Goal: Transaction & Acquisition: Purchase product/service

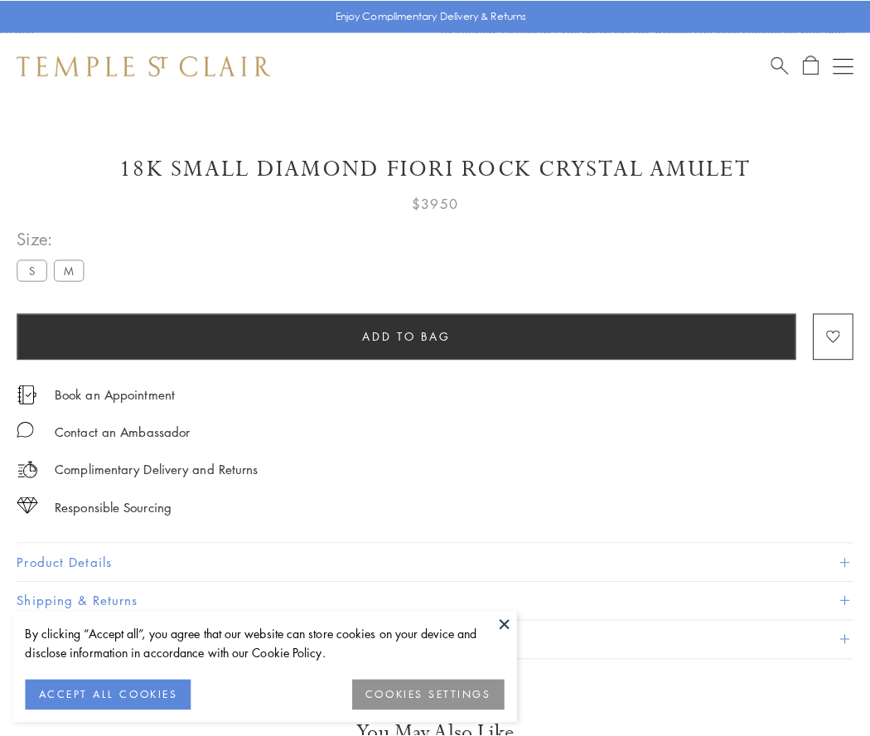
scroll to position [98, 0]
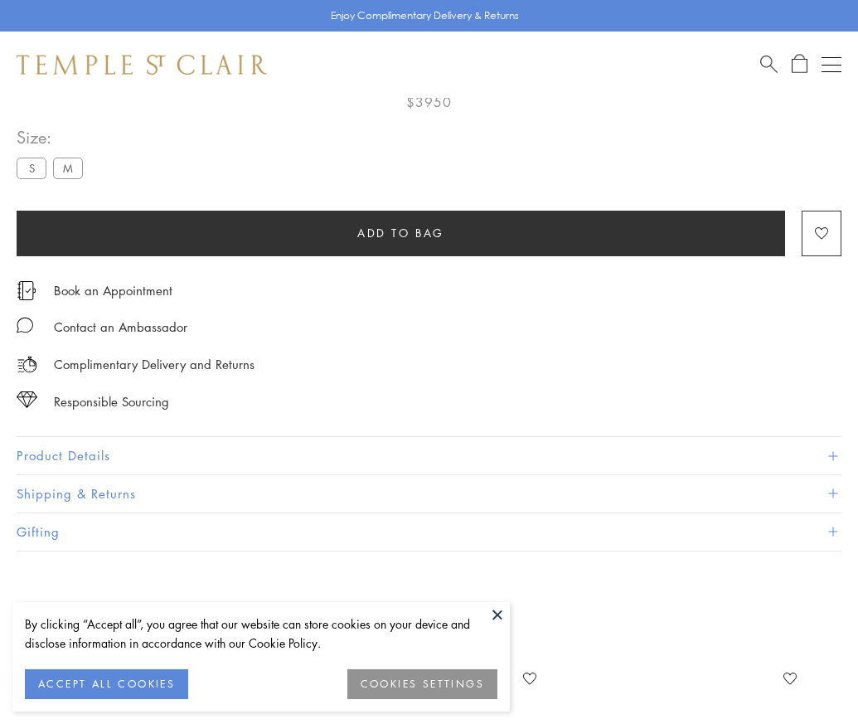
click at [400, 232] on span "Add to bag" at bounding box center [400, 233] width 87 height 18
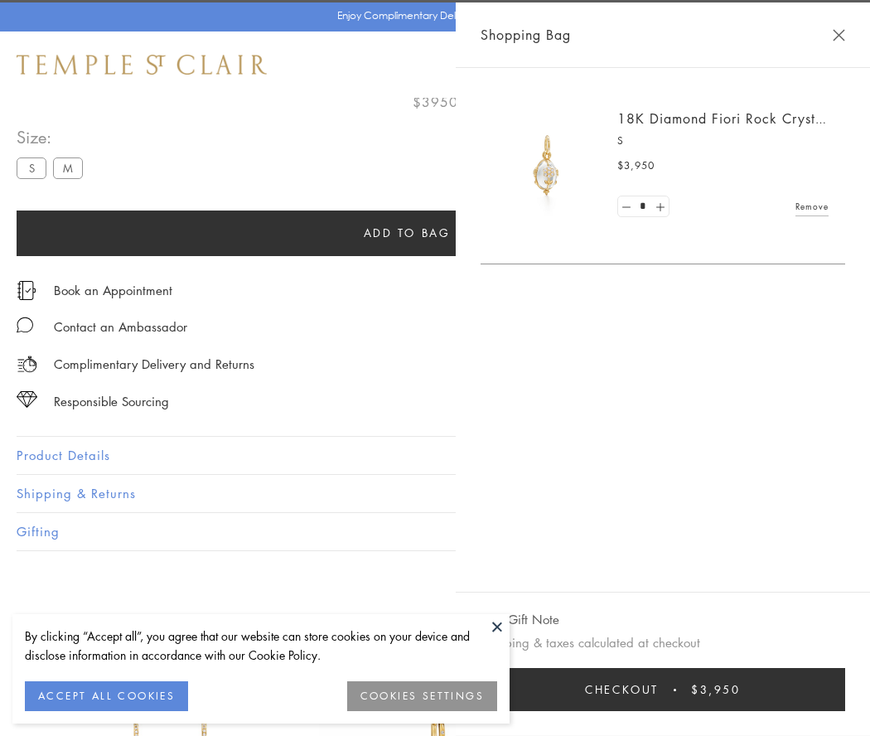
click at [659, 690] on span "Checkout" at bounding box center [622, 689] width 74 height 18
